Goal: Find specific page/section: Find specific page/section

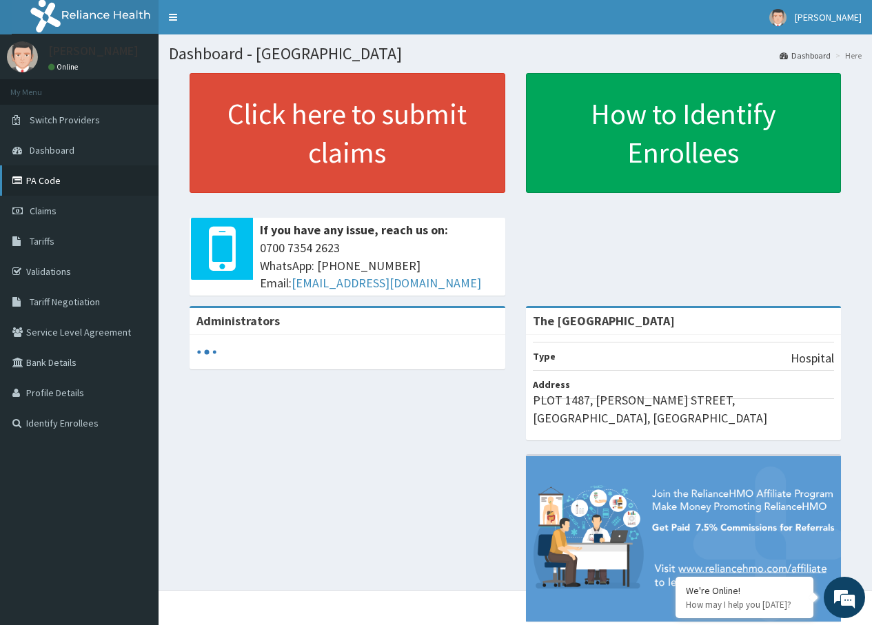
click at [45, 185] on link "PA Code" at bounding box center [79, 180] width 159 height 30
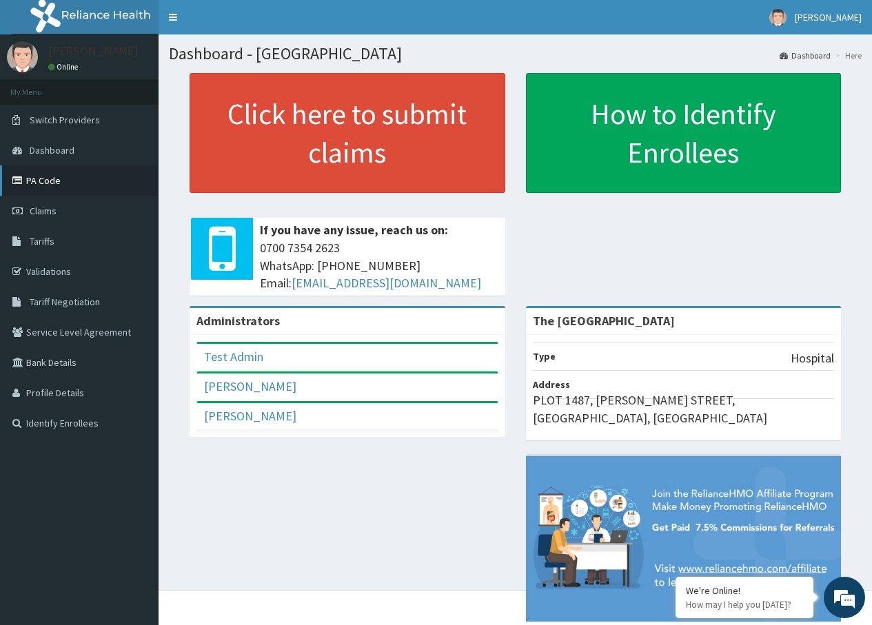
click at [42, 170] on link "PA Code" at bounding box center [79, 180] width 159 height 30
